Goal: Information Seeking & Learning: Check status

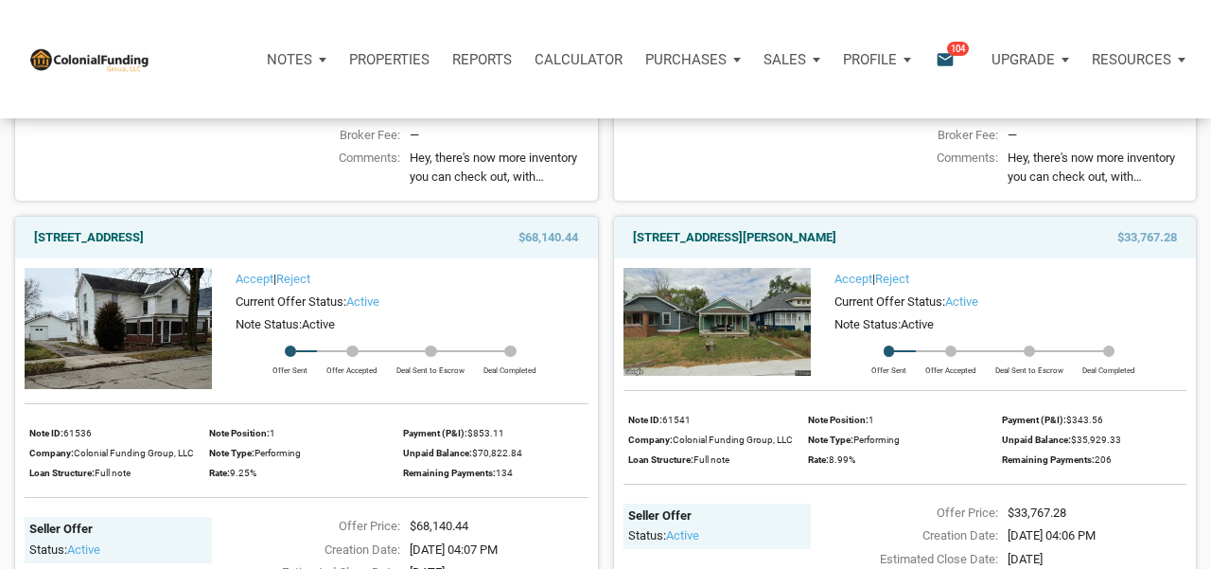
scroll to position [1245, 0]
